Goal: Information Seeking & Learning: Check status

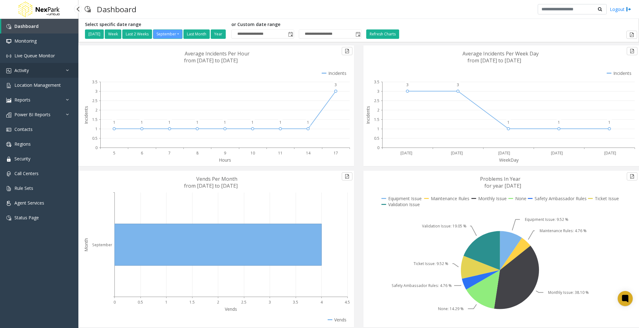
click at [45, 71] on link "Activity" at bounding box center [39, 70] width 78 height 15
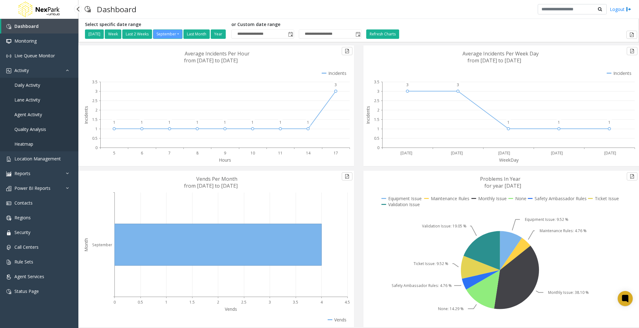
click at [48, 133] on link "Quality Analysis" at bounding box center [39, 129] width 78 height 15
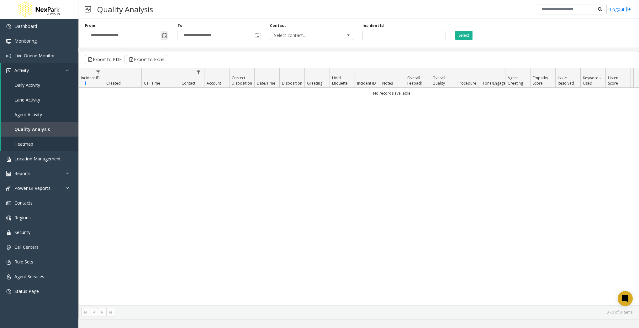
click at [160, 34] on span "**********" at bounding box center [126, 35] width 83 height 9
click at [161, 35] on span "Toggle popup" at bounding box center [164, 35] width 7 height 10
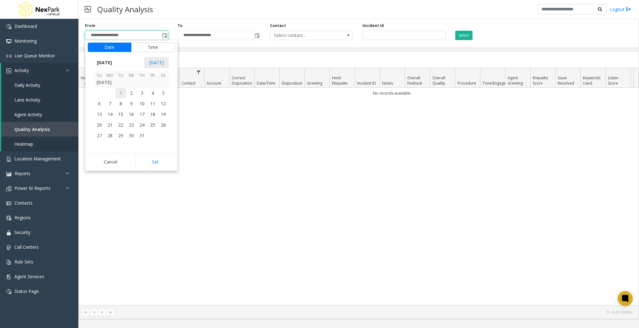
click at [123, 96] on span "1" at bounding box center [120, 93] width 11 height 11
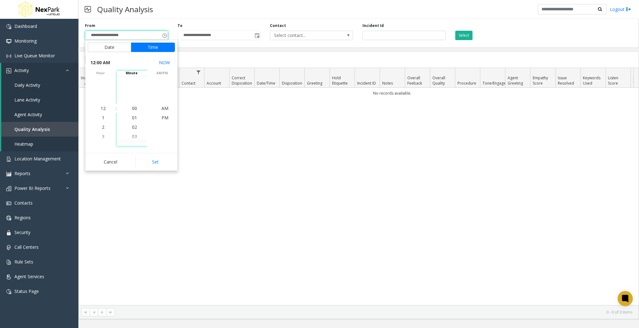
click at [163, 153] on div "Cancel Set" at bounding box center [131, 162] width 92 height 18
click at [164, 160] on button "Set" at bounding box center [154, 162] width 39 height 14
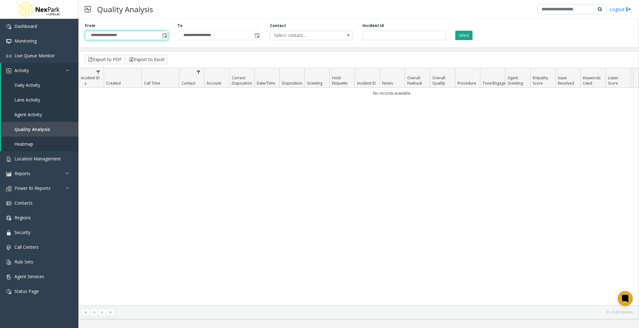
click at [459, 34] on button "Select" at bounding box center [463, 35] width 17 height 9
click at [166, 36] on span "Toggle popup" at bounding box center [164, 35] width 5 height 5
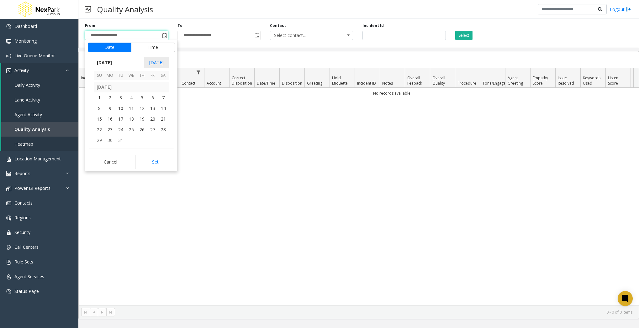
scroll to position [111784, 0]
click at [101, 102] on span "1" at bounding box center [99, 103] width 11 height 11
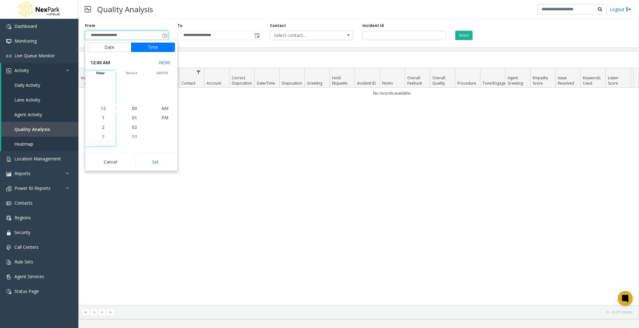
scroll to position [111803, 0]
click at [148, 162] on button "Set" at bounding box center [154, 162] width 39 height 14
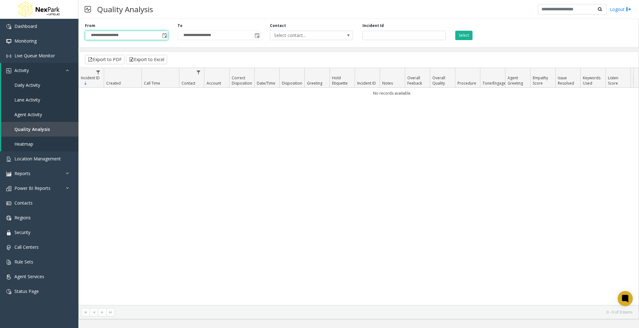
click at [206, 154] on div "No records available." at bounding box center [359, 196] width 560 height 217
click at [469, 39] on button "Select" at bounding box center [463, 35] width 17 height 9
click at [466, 34] on button "Select" at bounding box center [463, 35] width 17 height 9
click at [161, 39] on span "Toggle popup" at bounding box center [164, 35] width 7 height 10
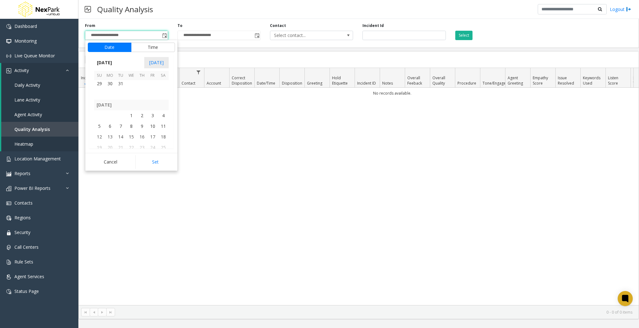
click at [117, 118] on td at bounding box center [120, 115] width 11 height 11
click at [134, 119] on span "1" at bounding box center [131, 115] width 11 height 11
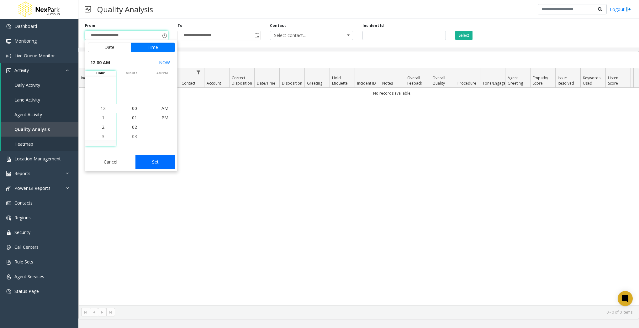
click at [156, 161] on button "Set" at bounding box center [154, 162] width 39 height 14
type input "**********"
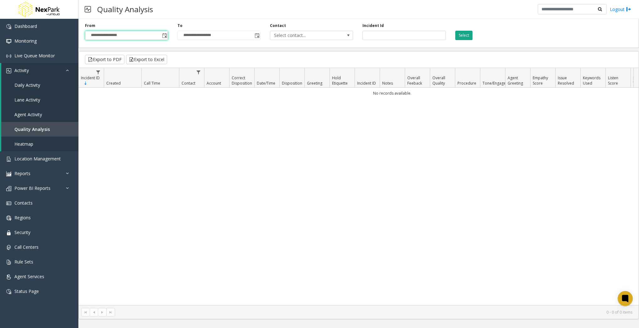
click at [466, 39] on button "Select" at bounding box center [463, 35] width 17 height 9
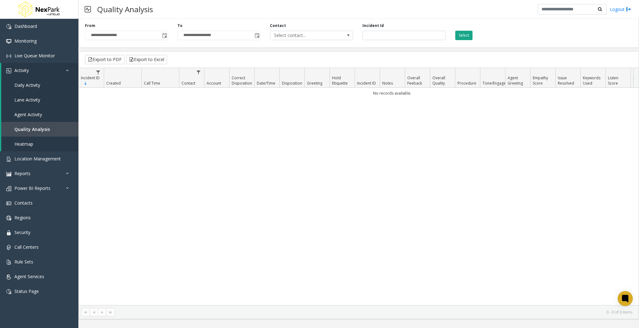
click at [465, 36] on button "Select" at bounding box center [463, 35] width 17 height 9
